Goal: Contribute content: Contribute content

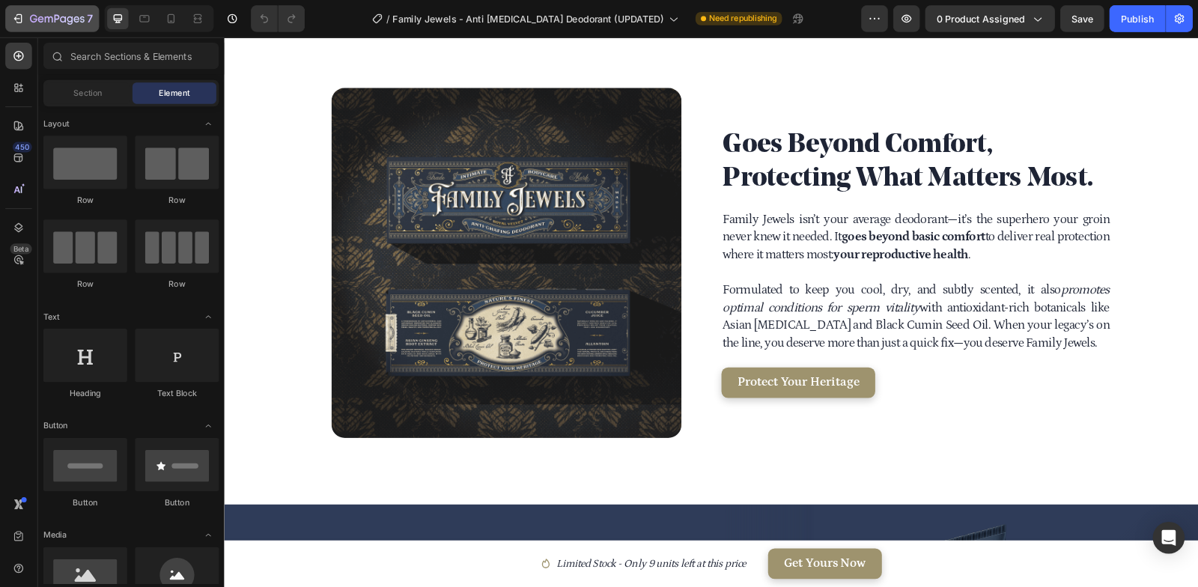
scroll to position [2462, 0]
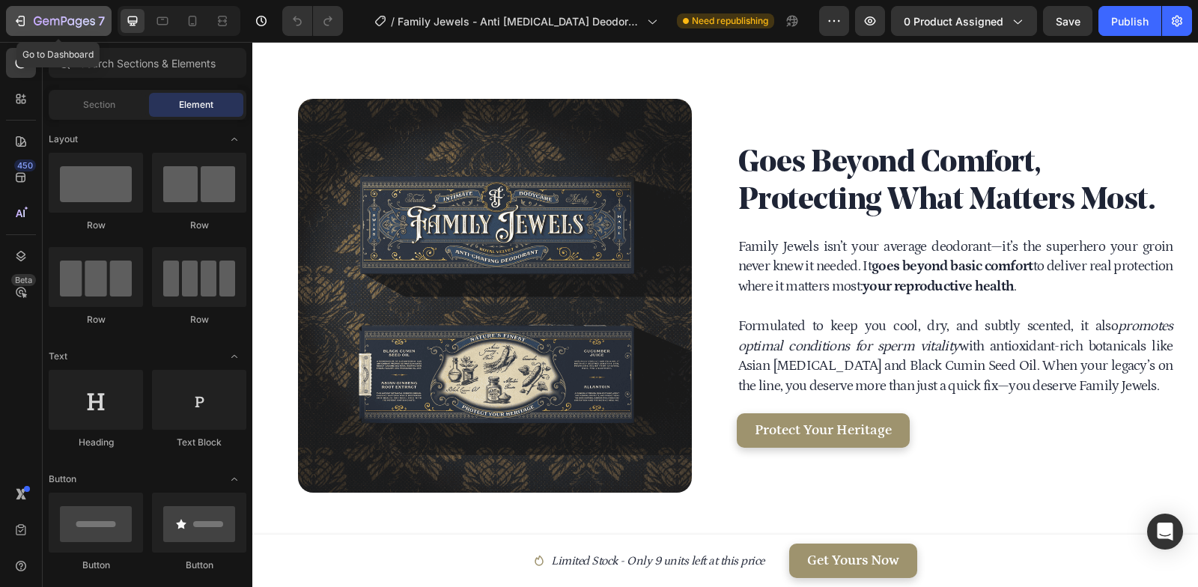
click at [28, 8] on button "7" at bounding box center [59, 21] width 106 height 30
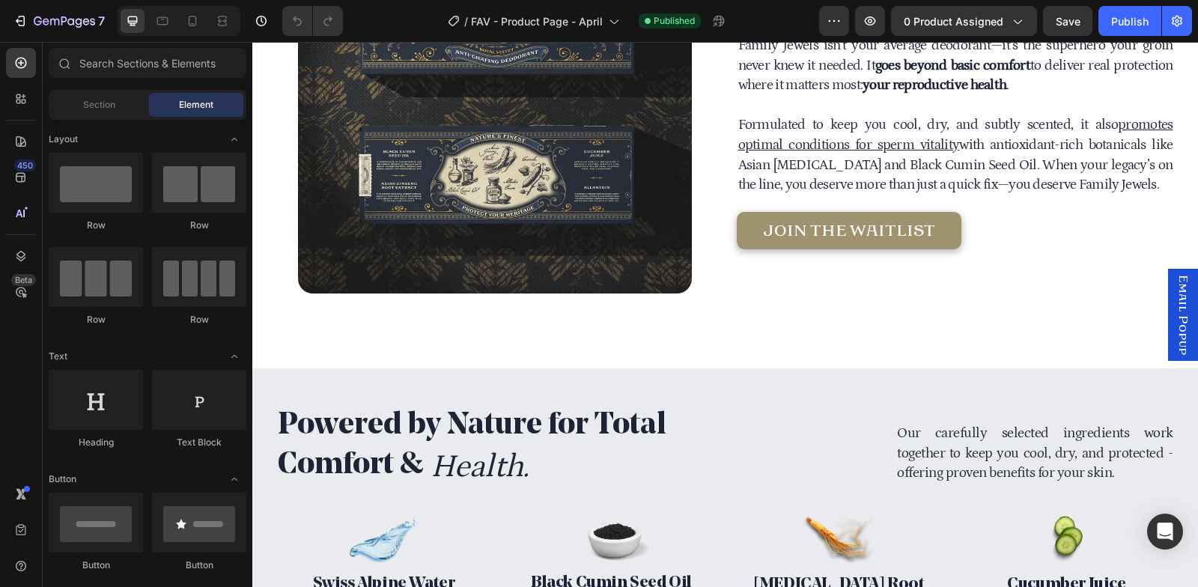
scroll to position [2408, 0]
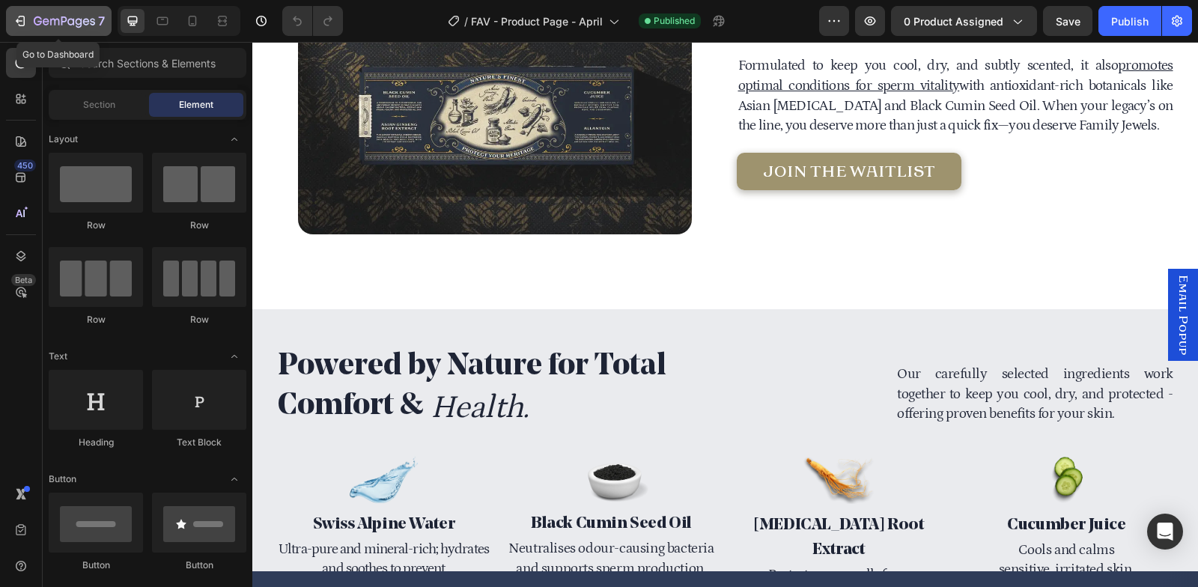
click at [83, 16] on icon "button" at bounding box center [64, 22] width 61 height 13
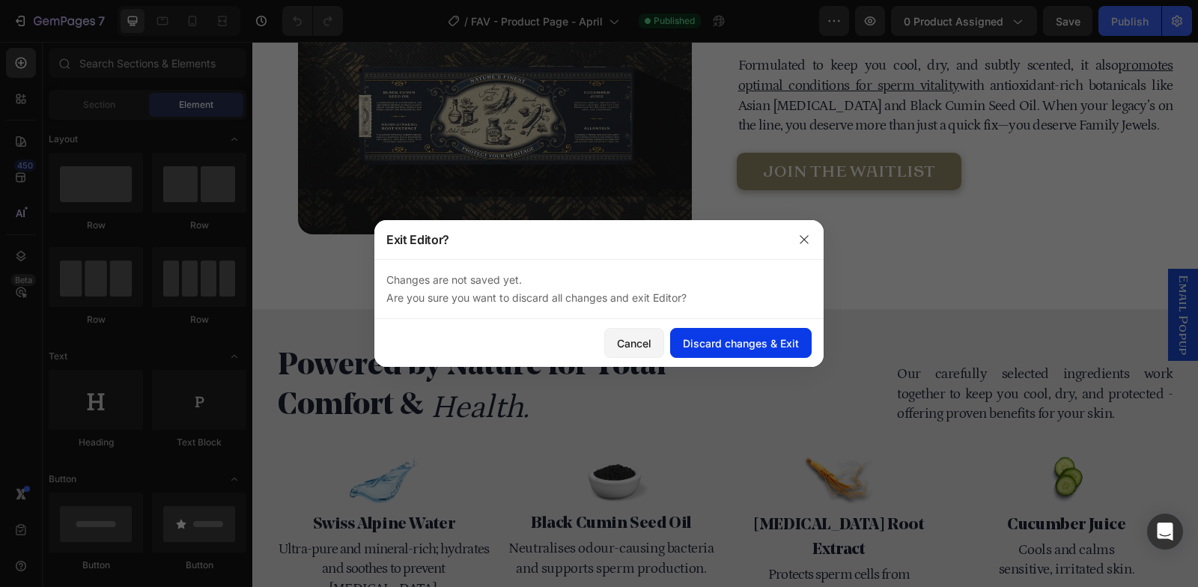
click at [725, 339] on div "Discard changes & Exit" at bounding box center [741, 343] width 116 height 16
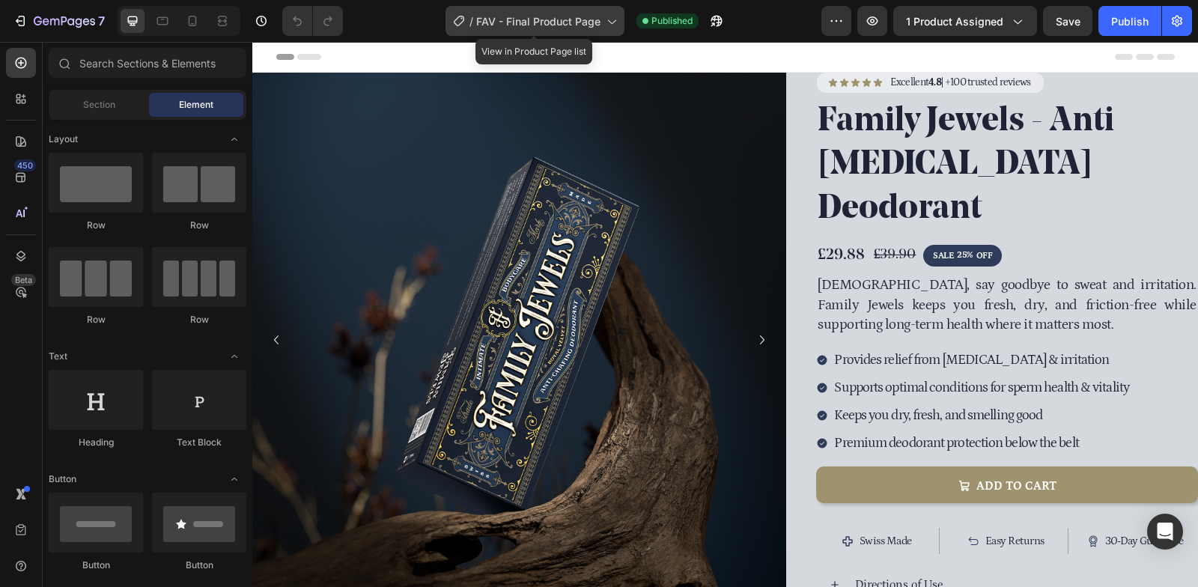
click at [497, 18] on span "FAV - Final Product Page" at bounding box center [538, 21] width 124 height 16
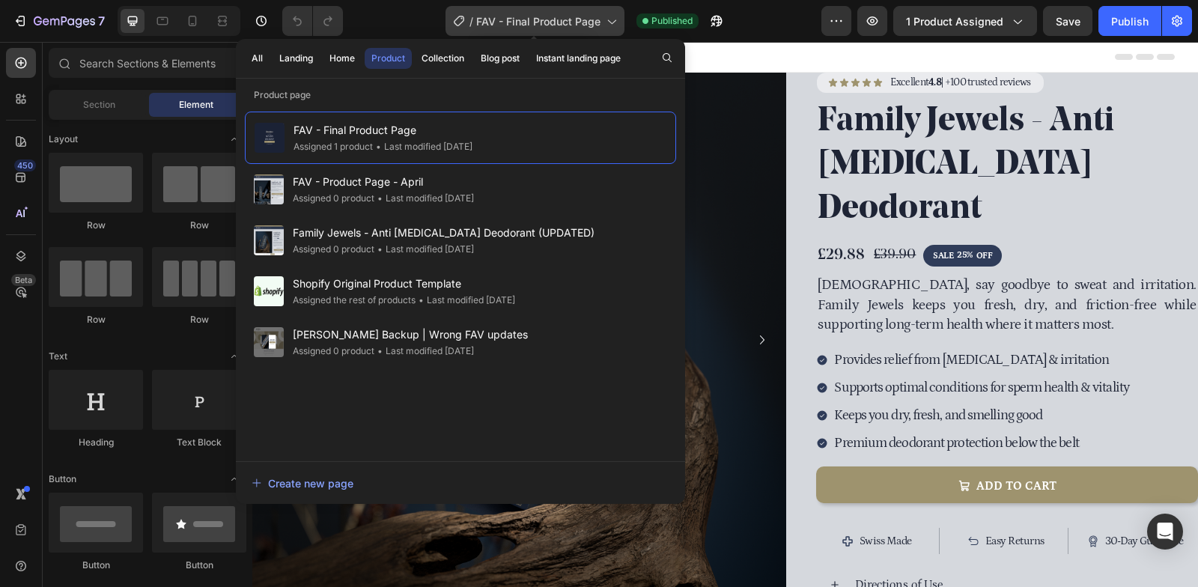
click at [497, 18] on span "FAV - Final Product Page" at bounding box center [538, 21] width 124 height 16
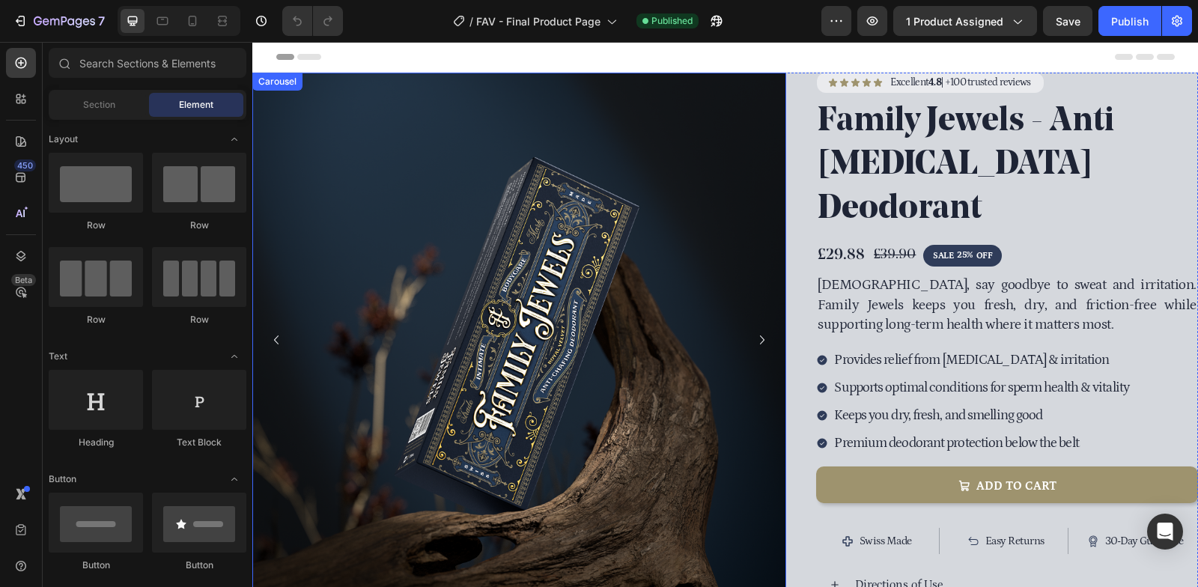
click at [764, 340] on icon "Carousel Next Arrow" at bounding box center [762, 340] width 18 height 18
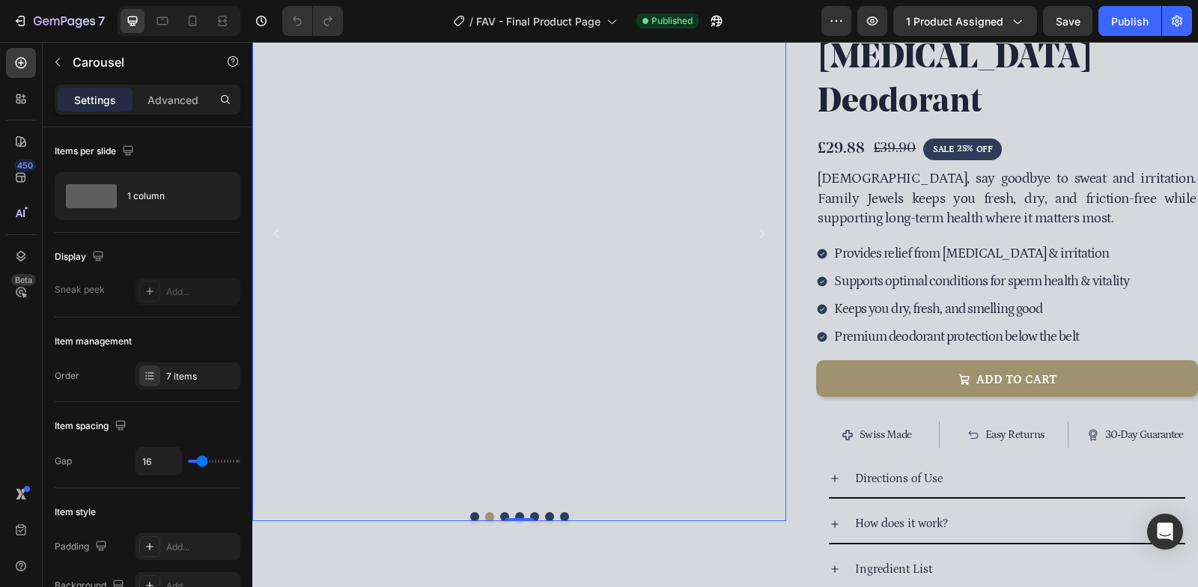
scroll to position [83, 0]
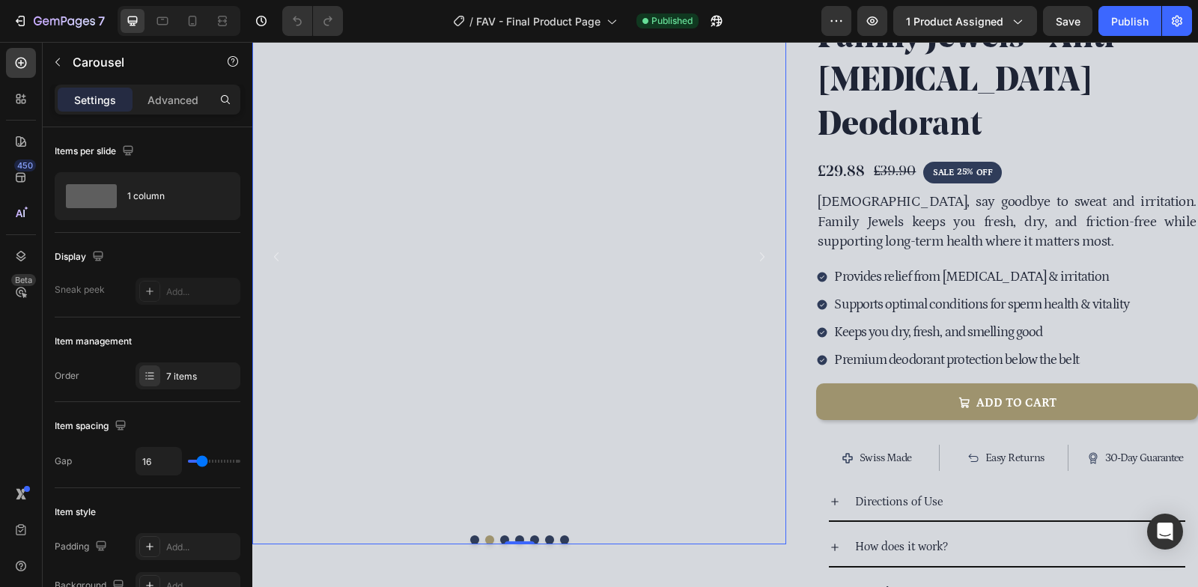
click at [762, 257] on icon "Carousel Next Arrow" at bounding box center [762, 256] width 4 height 9
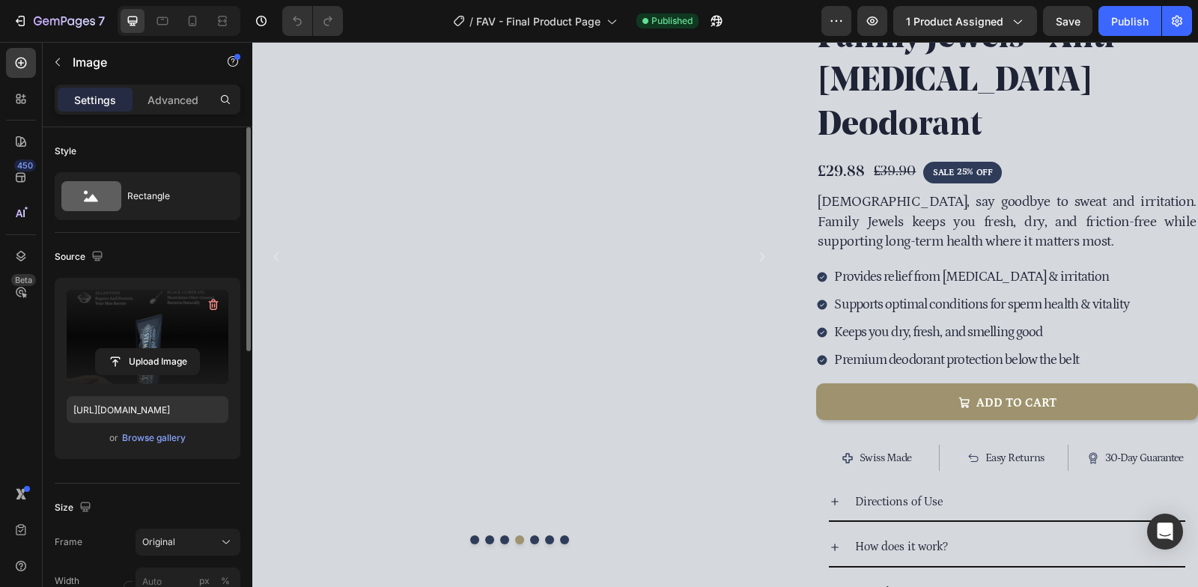
click at [147, 330] on label at bounding box center [148, 337] width 162 height 94
click at [147, 349] on input "file" at bounding box center [147, 361] width 103 height 25
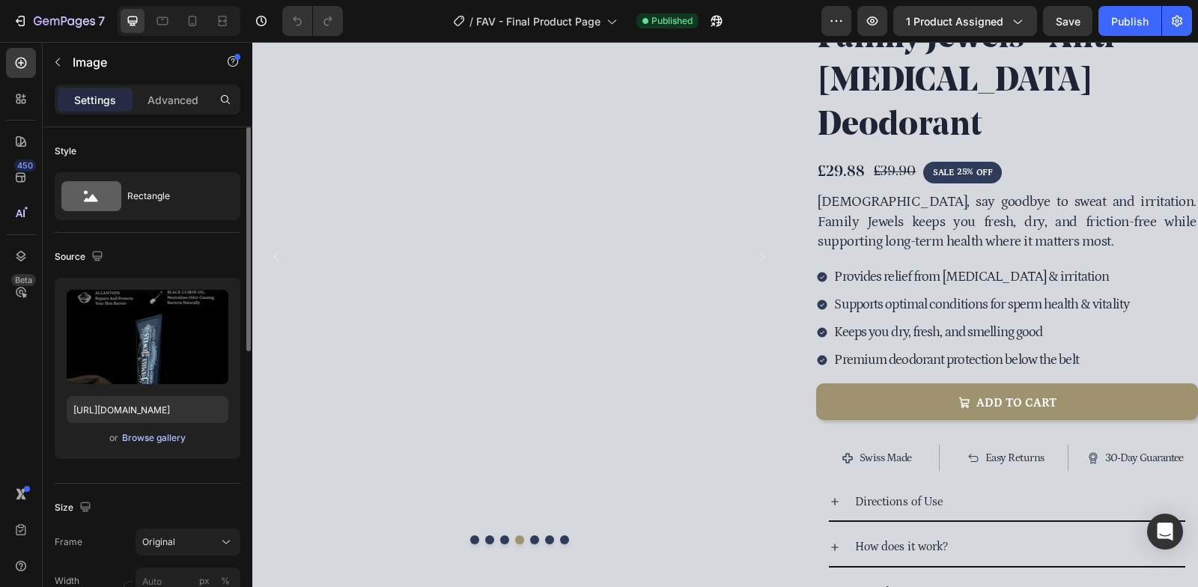
click at [147, 436] on div "Browse gallery" at bounding box center [154, 437] width 64 height 13
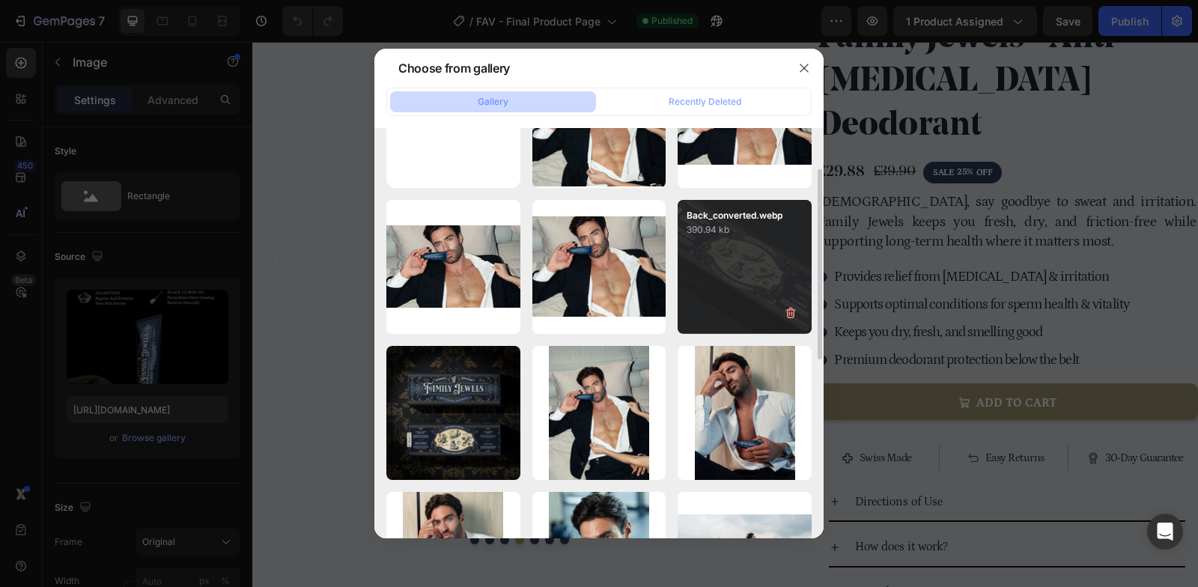
scroll to position [87, 0]
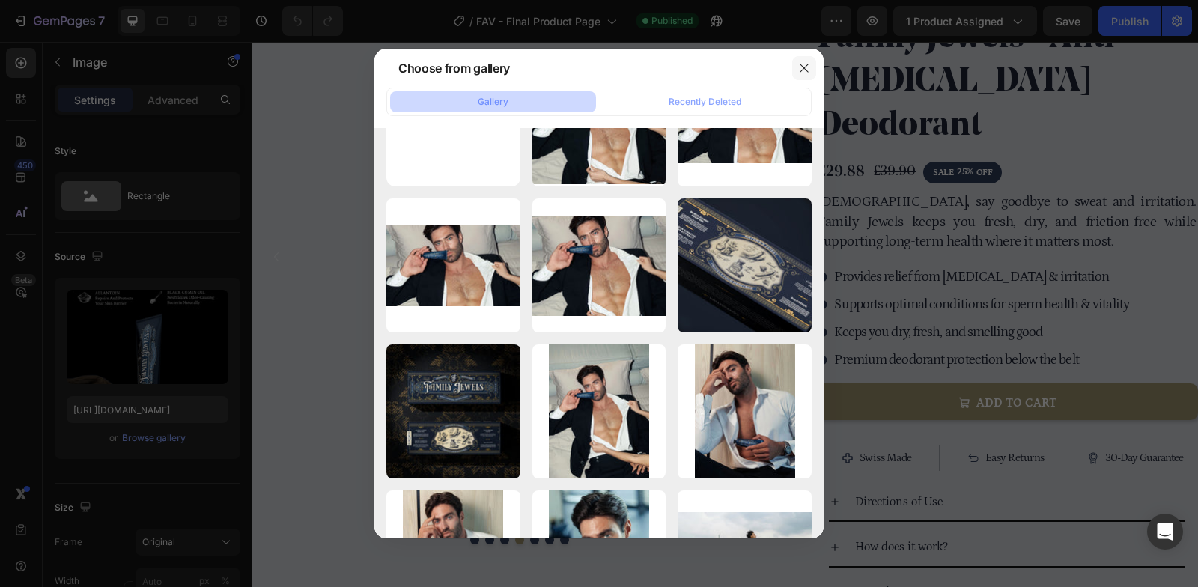
click at [807, 73] on icon "button" at bounding box center [804, 68] width 12 height 12
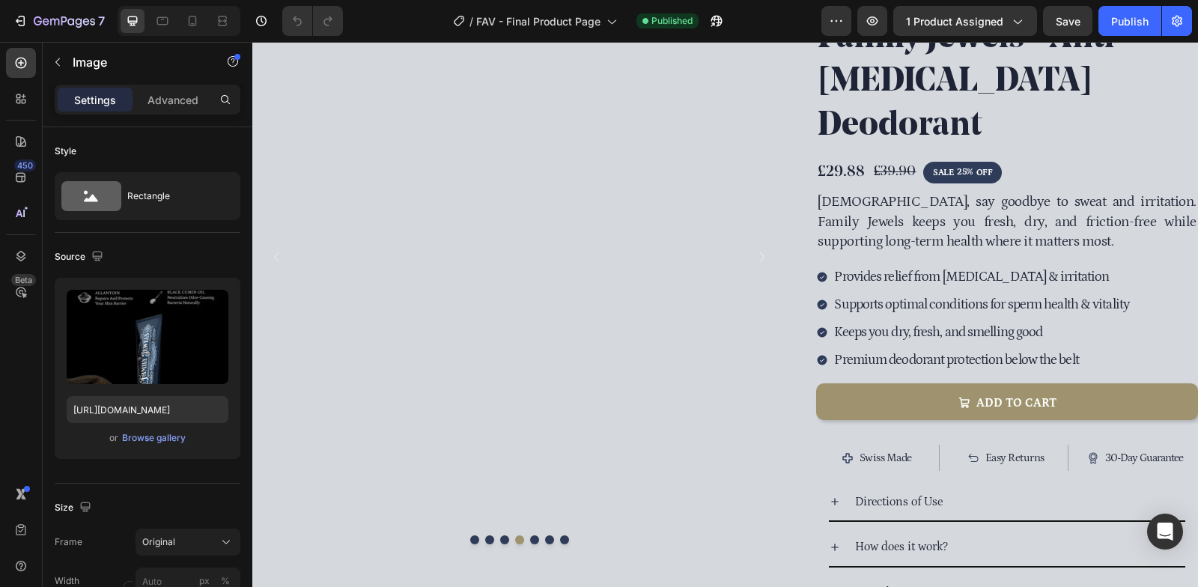
scroll to position [0, 0]
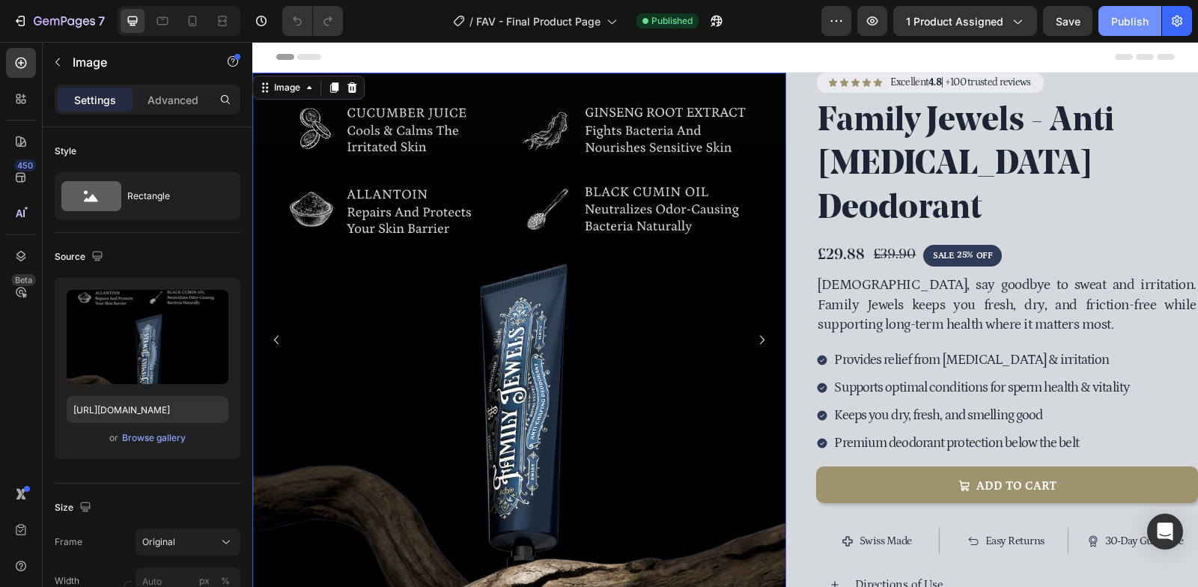
click at [1126, 26] on div "Publish" at bounding box center [1129, 21] width 37 height 16
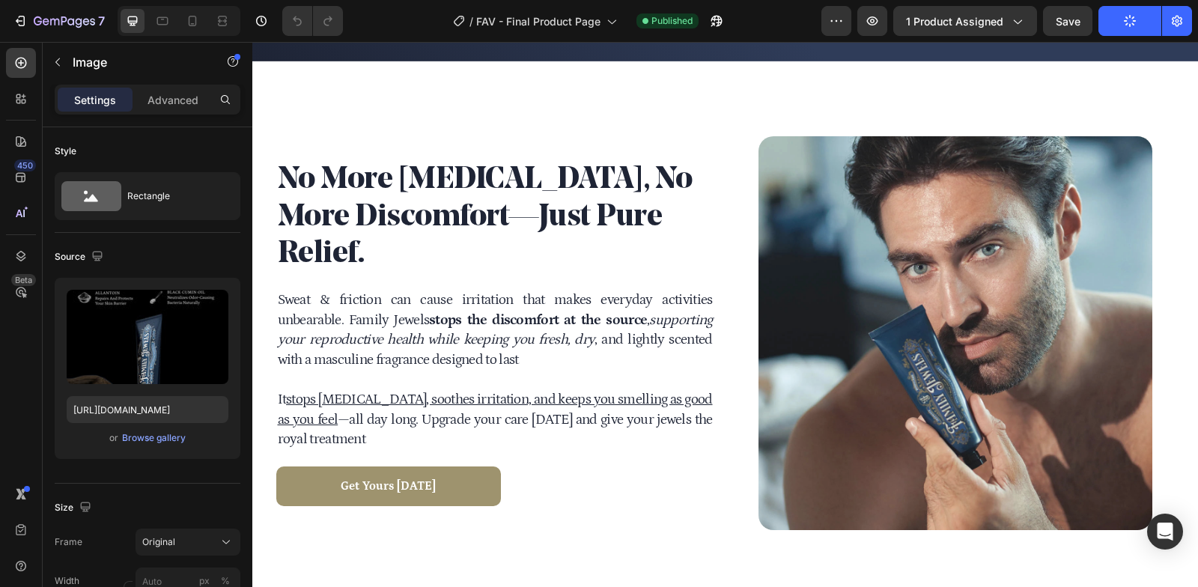
scroll to position [1727, 0]
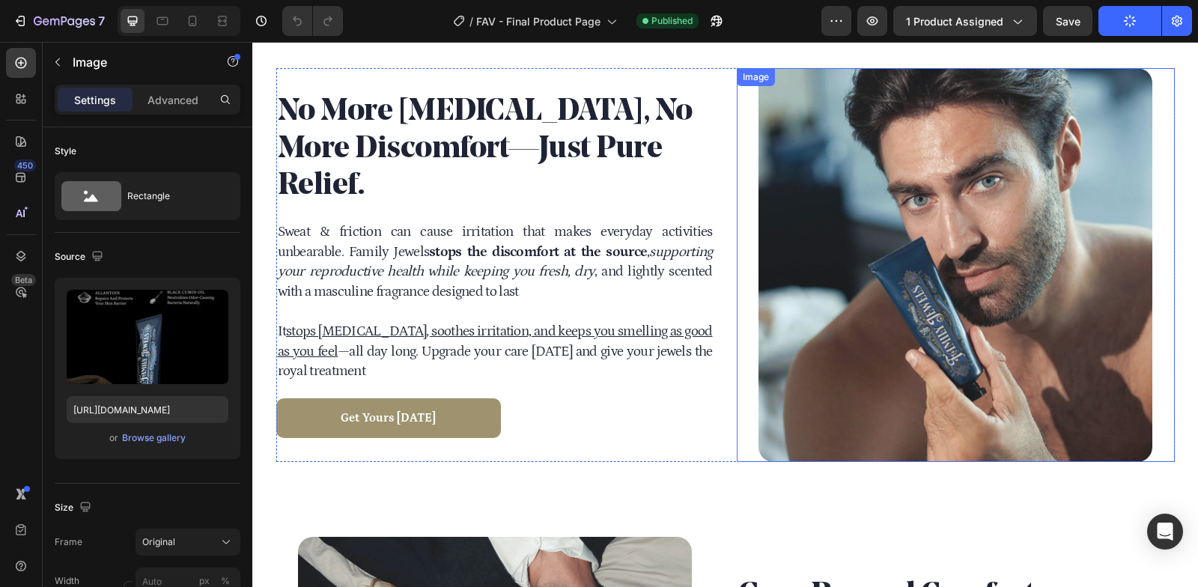
click at [966, 218] on img at bounding box center [955, 265] width 394 height 394
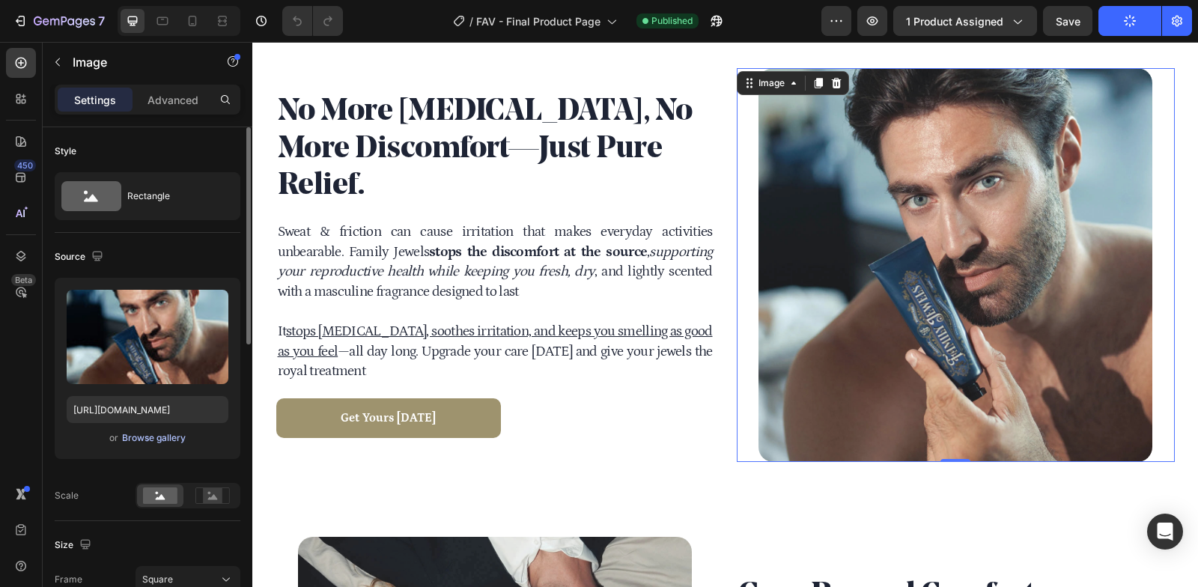
click at [156, 439] on div "Browse gallery" at bounding box center [154, 437] width 64 height 13
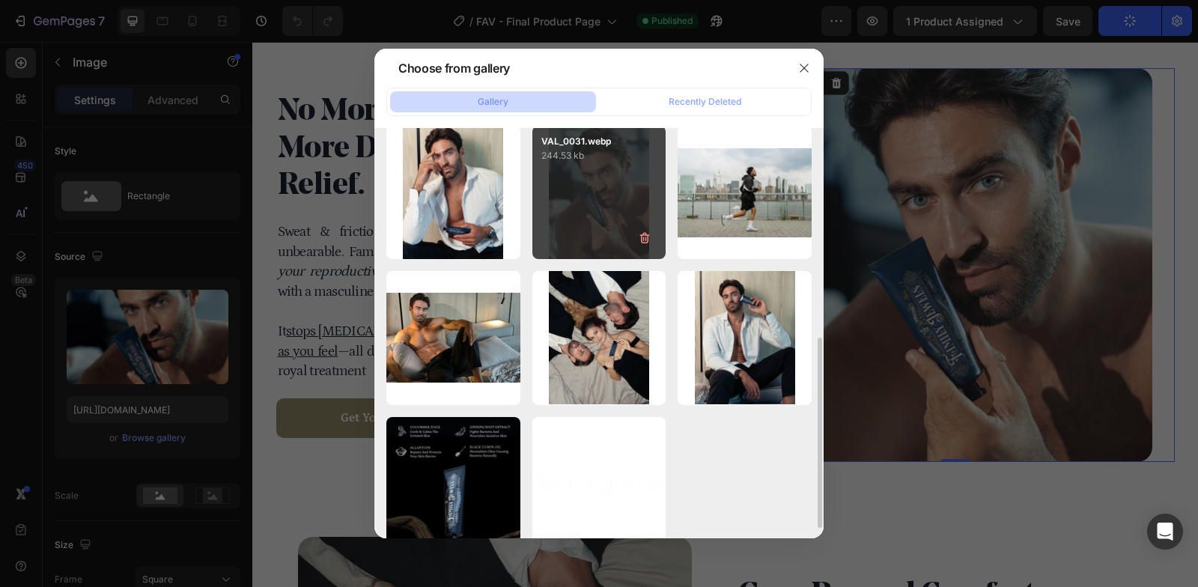
scroll to position [454, 0]
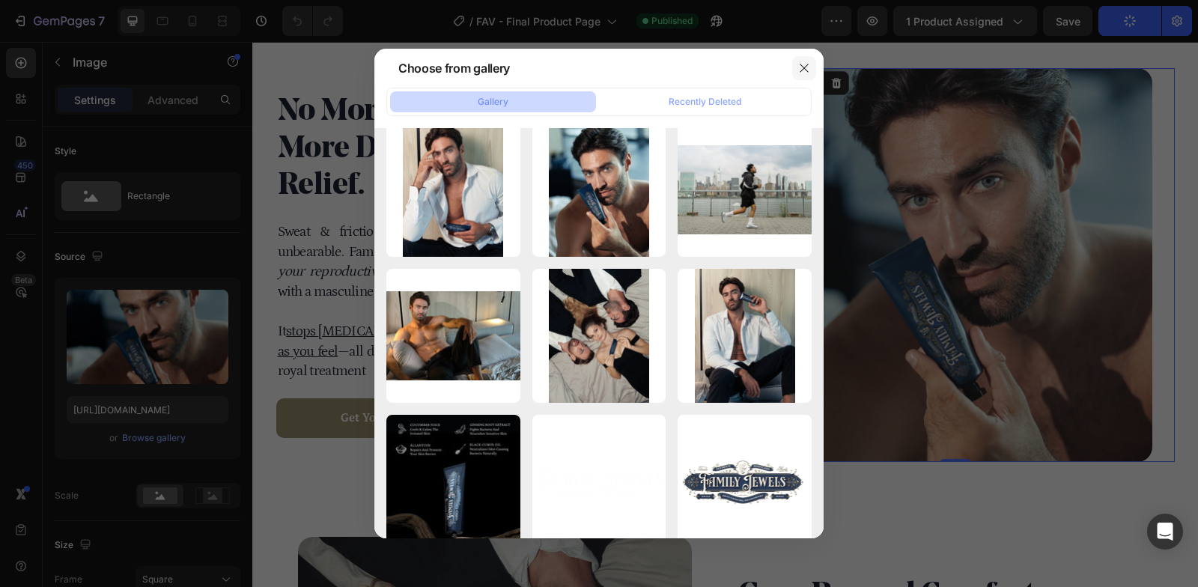
click at [804, 73] on icon "button" at bounding box center [804, 68] width 12 height 12
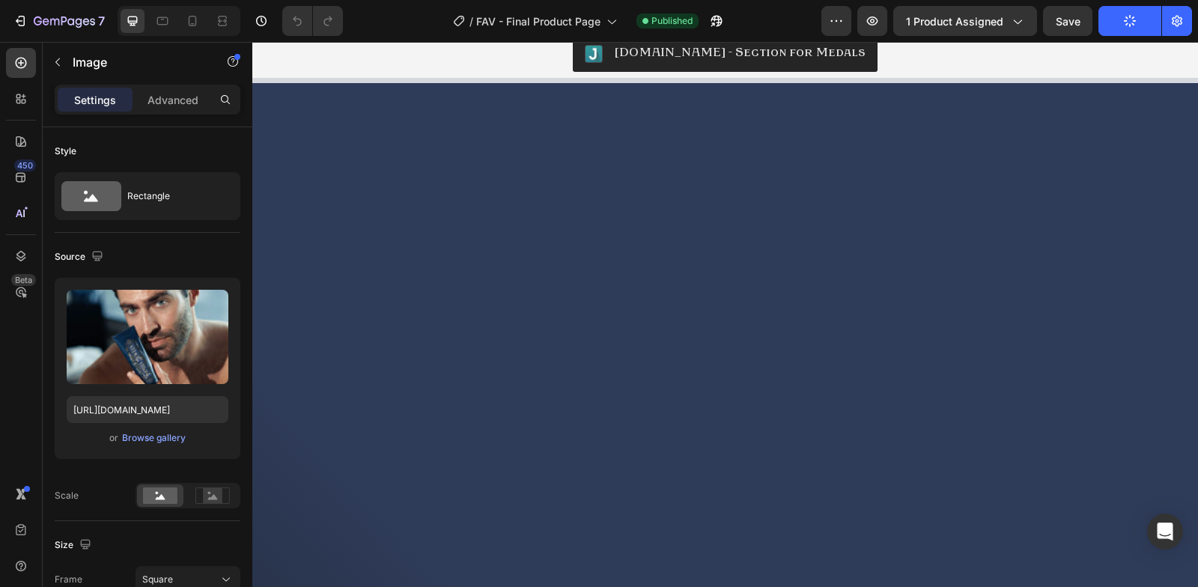
scroll to position [0, 0]
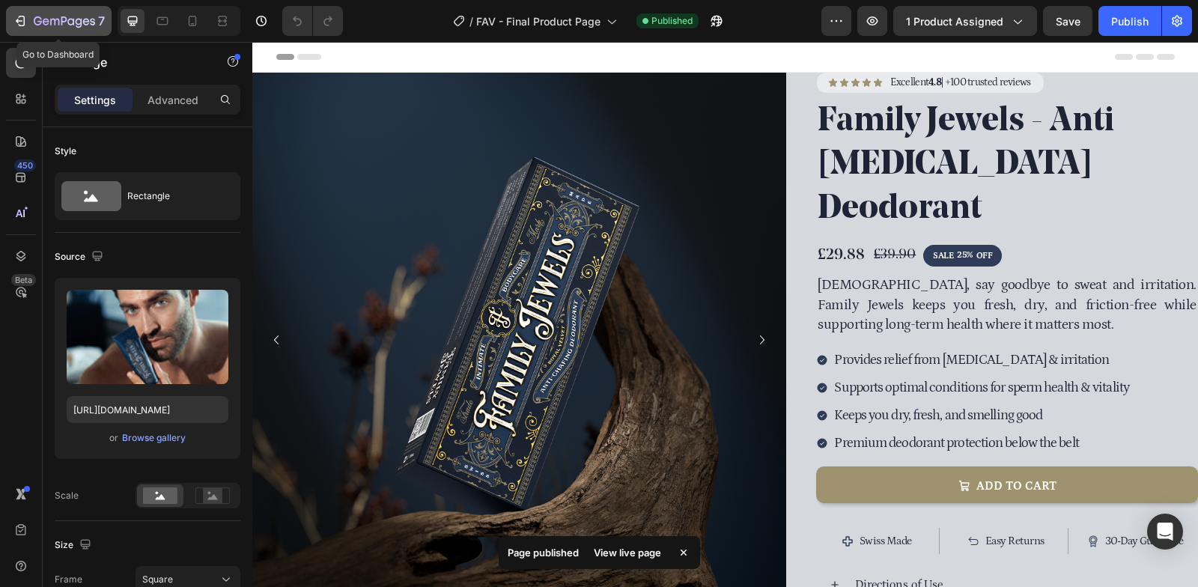
click at [19, 16] on icon "button" at bounding box center [22, 21] width 7 height 10
